Goal: Register for event/course

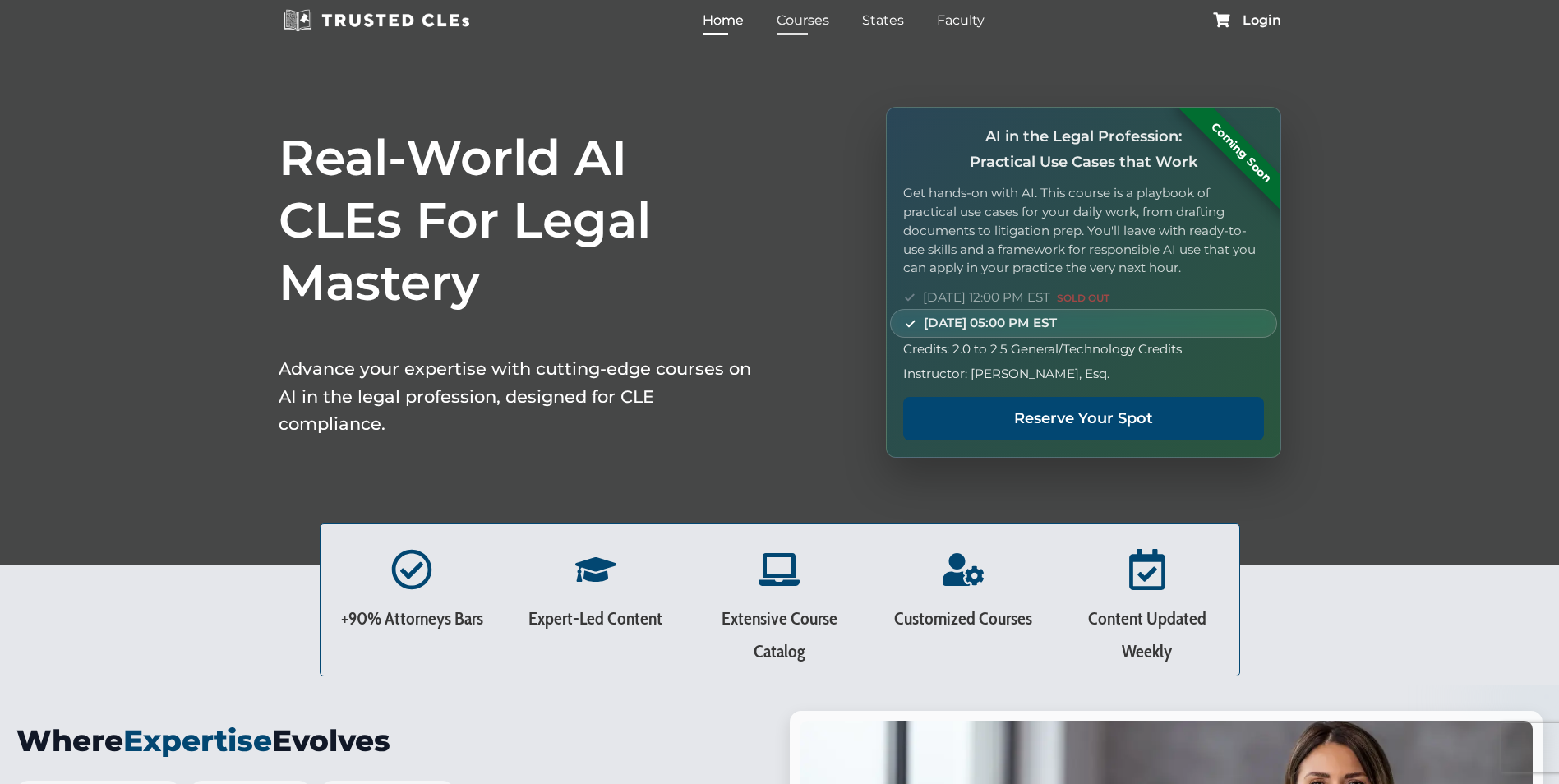
click at [799, 18] on link "Courses" at bounding box center [803, 20] width 61 height 24
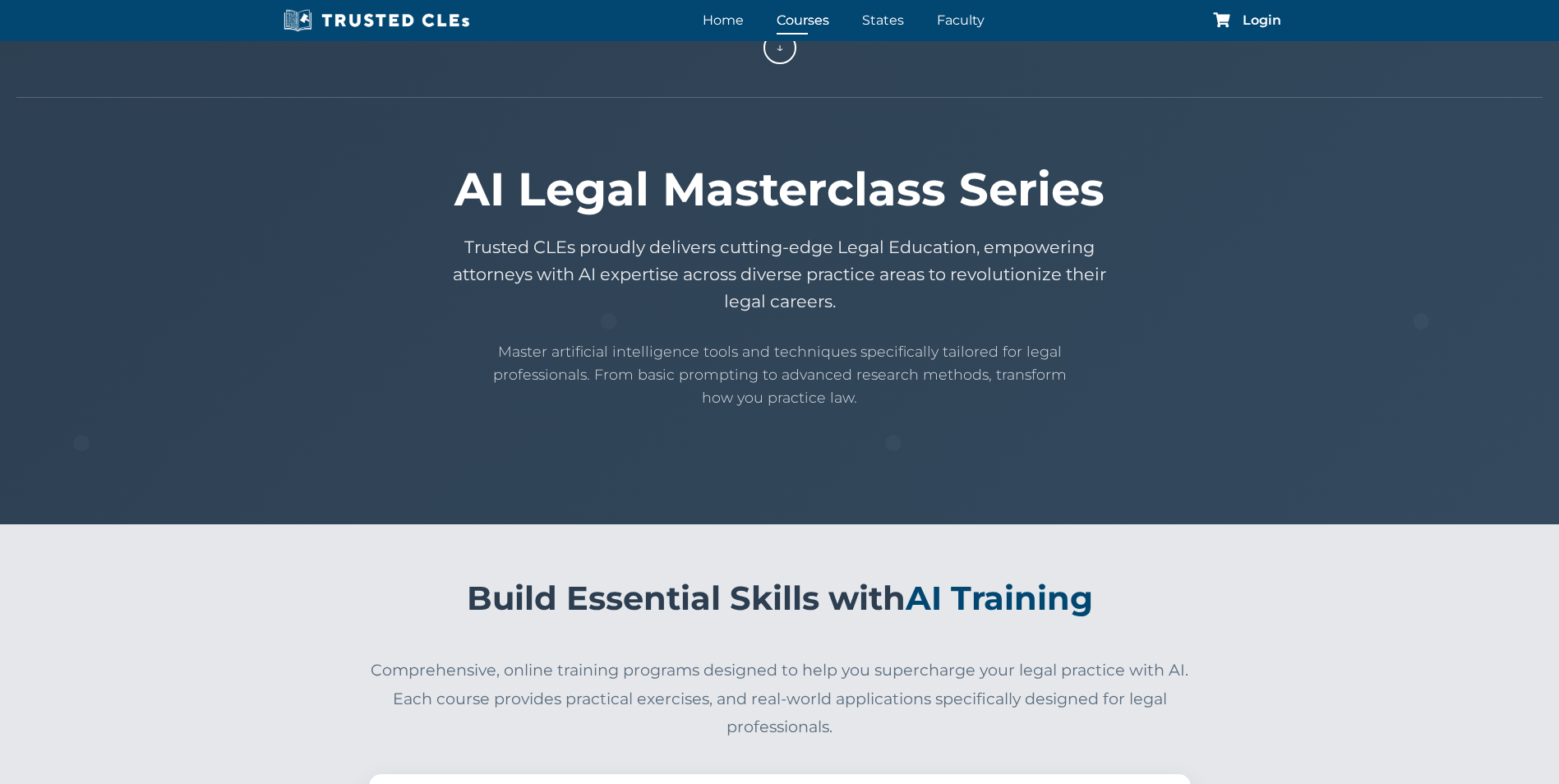
scroll to position [82, 0]
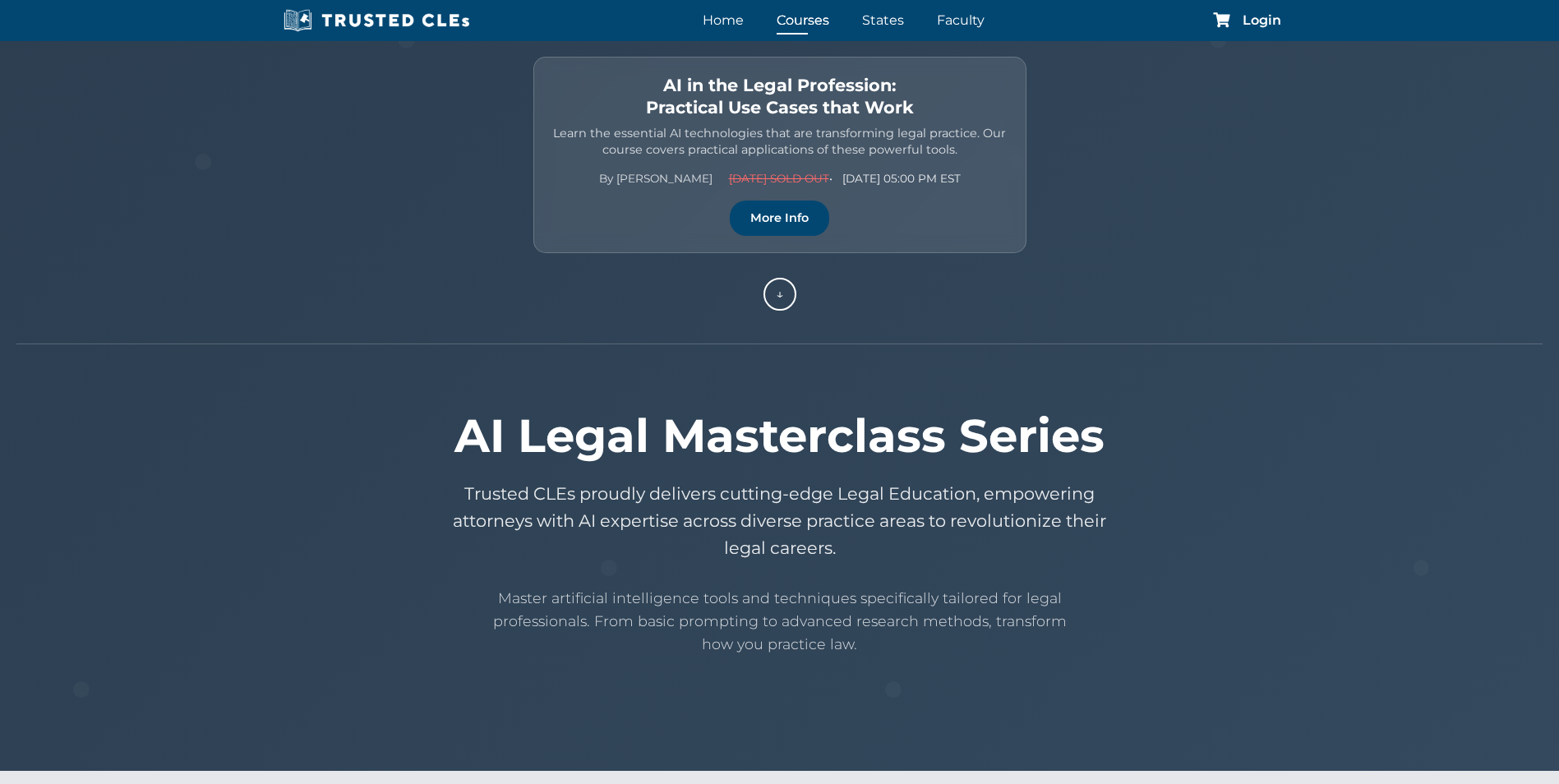
drag, startPoint x: 925, startPoint y: 427, endPoint x: 841, endPoint y: 411, distance: 85.5
click at [923, 428] on h1 "AI Legal Masterclass Series" at bounding box center [780, 435] width 986 height 55
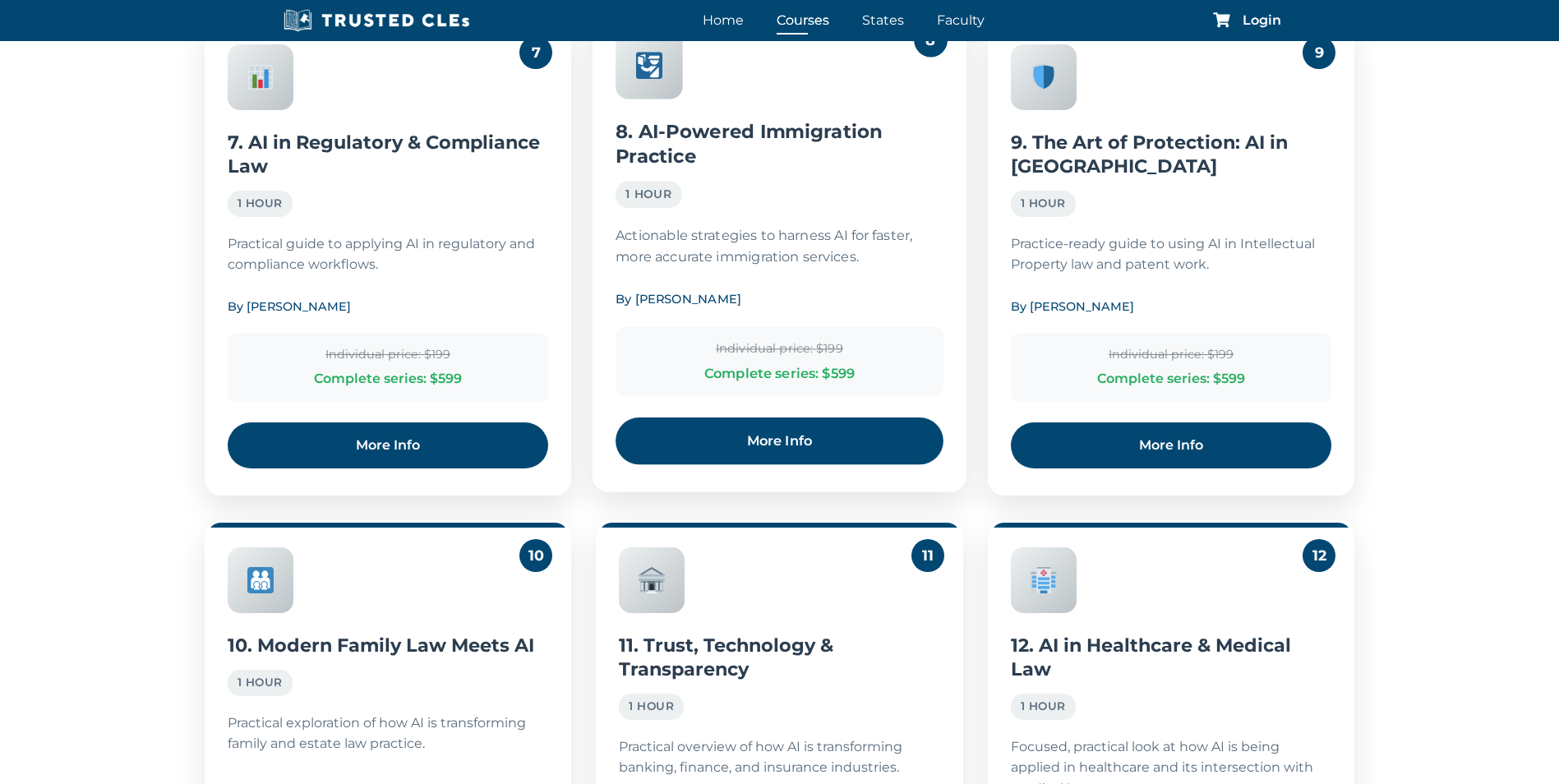
scroll to position [3039, 0]
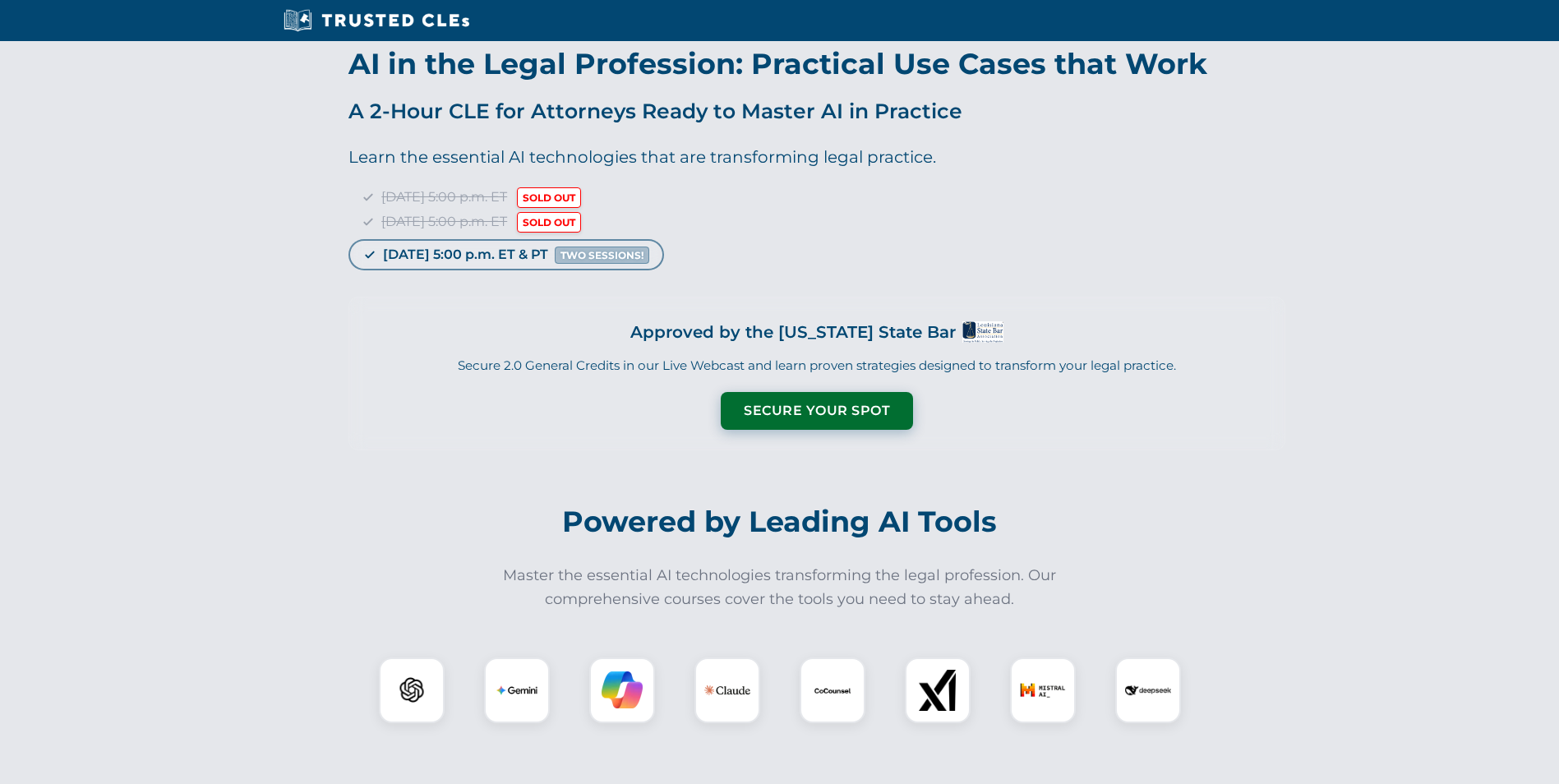
click at [529, 252] on div "[DATE] 5:00 p.m. ET SOLD OUT [DATE] 5:00 p.m. ET SOLD OUT [DATE] 5:00 p.m. ET &…" at bounding box center [817, 227] width 937 height 81
click at [767, 405] on button "Secure Your Spot" at bounding box center [817, 409] width 193 height 38
